Goal: Task Accomplishment & Management: Complete application form

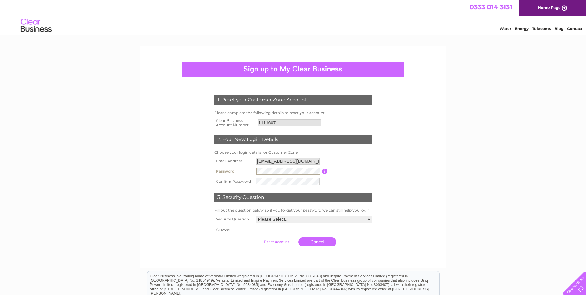
click at [214, 171] on tr "Password Password must be at least 6 characters long" at bounding box center [293, 171] width 161 height 11
click at [290, 223] on select "Please Select.. In what town or city was your first job? In what town or city d…" at bounding box center [314, 218] width 116 height 7
select select "1"
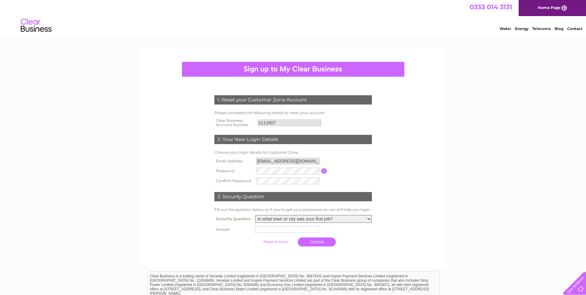
click at [255, 215] on select "Please Select.. In what town or city was your first job? In what town or city d…" at bounding box center [313, 219] width 117 height 8
click at [289, 228] on input "text" at bounding box center [287, 229] width 64 height 7
type input "R"
type input "Glasgow"
click at [275, 243] on input "submit" at bounding box center [276, 241] width 38 height 9
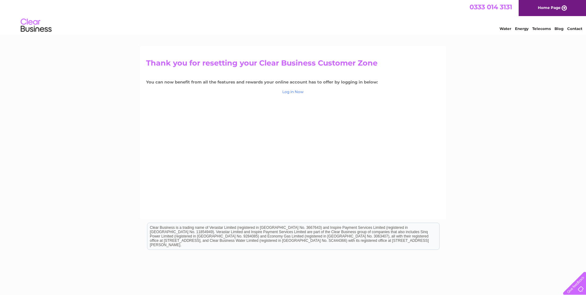
click at [295, 92] on link "Log in Now" at bounding box center [292, 91] width 21 height 5
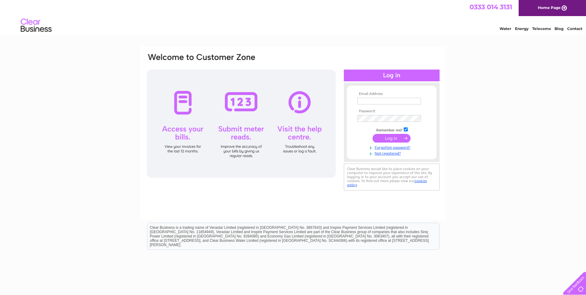
type input "[EMAIL_ADDRESS][DOMAIN_NAME]"
click at [393, 138] on input "submit" at bounding box center [392, 138] width 38 height 9
